Goal: Find specific page/section: Find specific page/section

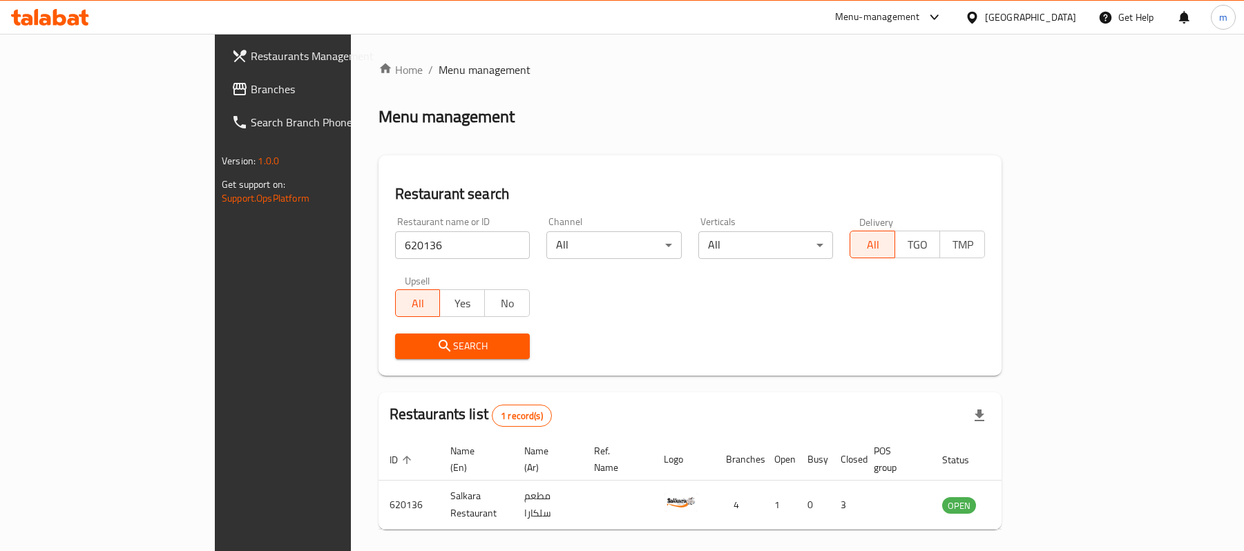
scroll to position [39, 0]
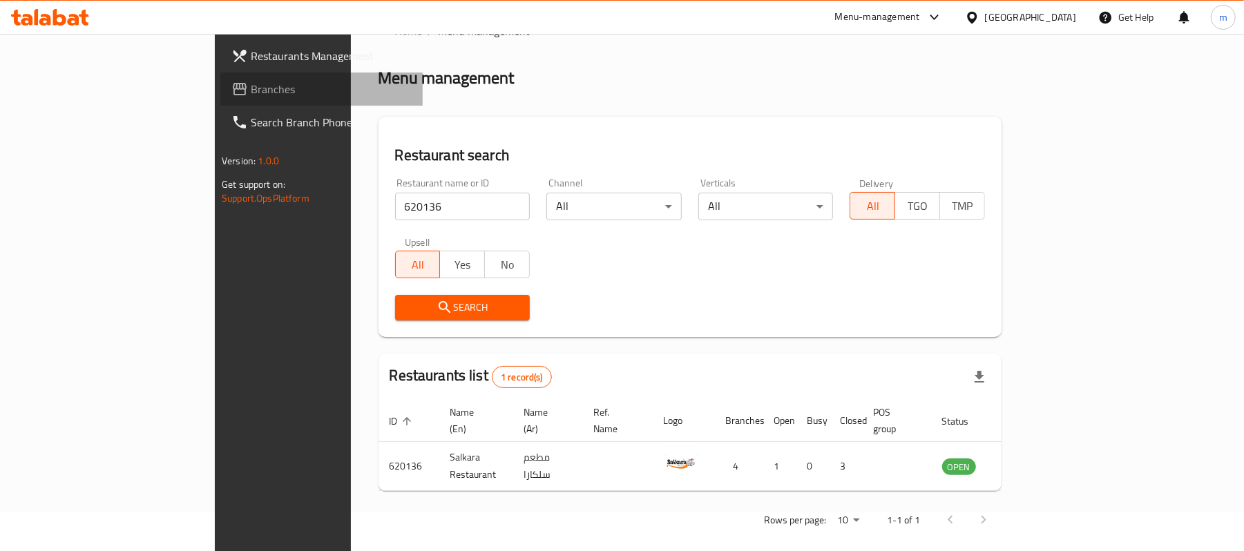
click at [251, 86] on span "Branches" at bounding box center [331, 89] width 161 height 17
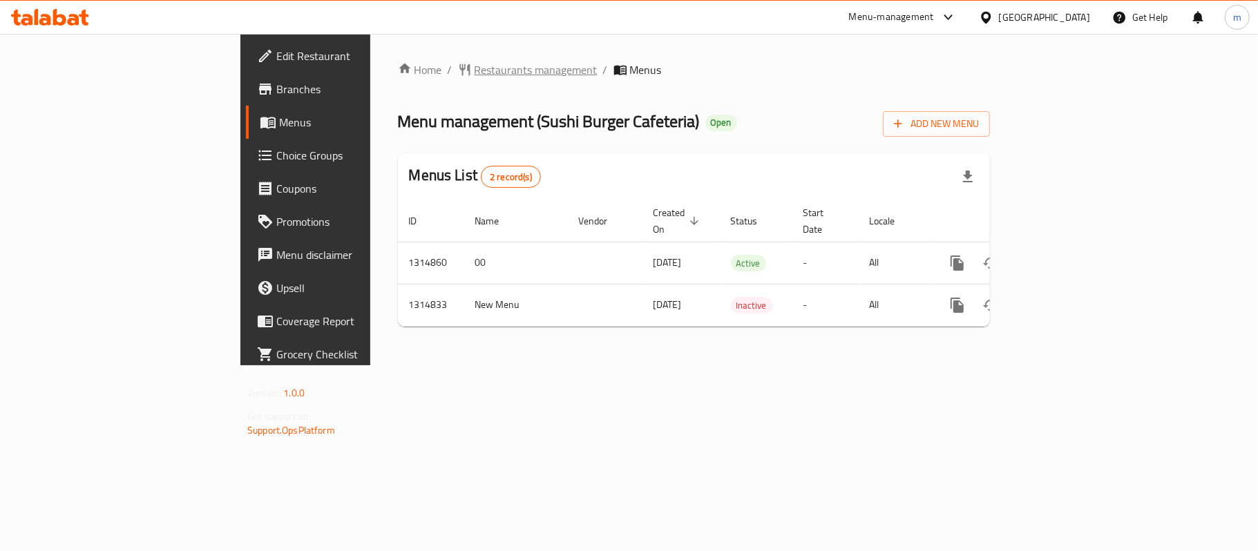
click at [475, 66] on span "Restaurants management" at bounding box center [536, 69] width 123 height 17
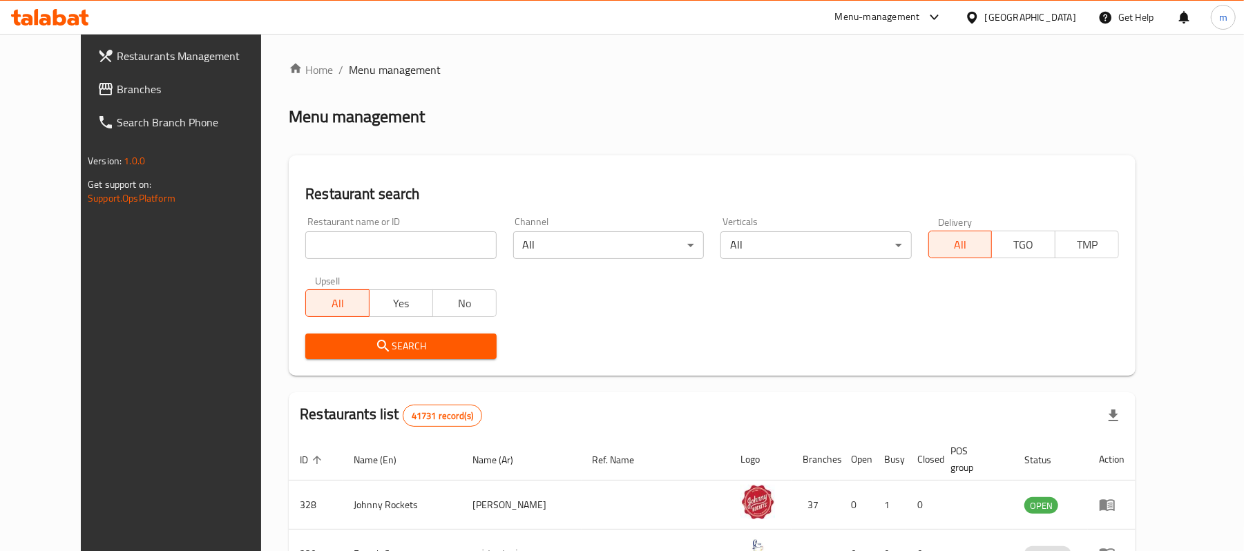
click at [370, 249] on input "search" at bounding box center [400, 245] width 191 height 28
paste input "707063"
type input "707063"
click button "Search" at bounding box center [400, 347] width 191 height 26
